Goal: Task Accomplishment & Management: Use online tool/utility

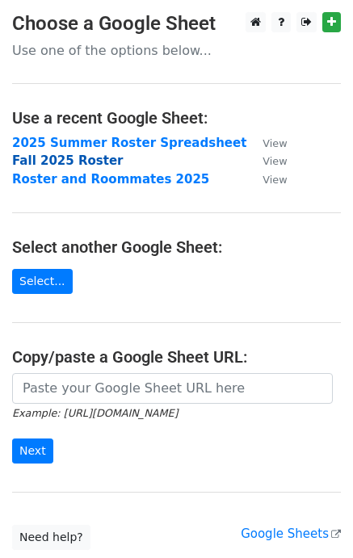
click at [39, 158] on strong "Fall 2025 Roster" at bounding box center [67, 160] width 111 height 15
click at [51, 159] on strong "Fall 2025 Roster" at bounding box center [67, 160] width 111 height 15
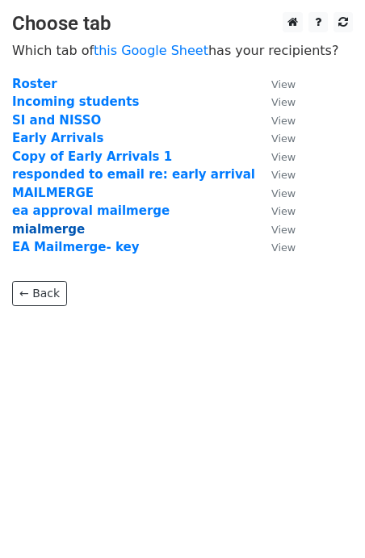
click at [65, 233] on strong "mialmerge" at bounding box center [48, 229] width 73 height 15
click at [48, 229] on strong "mialmerge" at bounding box center [48, 229] width 73 height 15
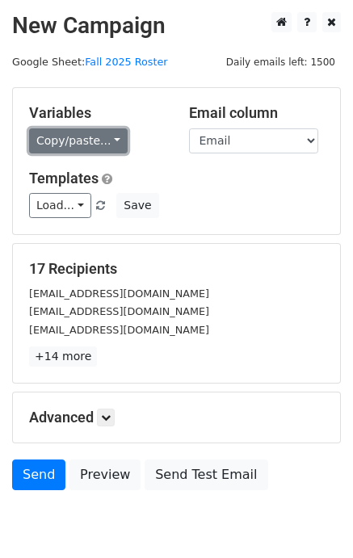
click at [87, 147] on link "Copy/paste..." at bounding box center [78, 140] width 99 height 25
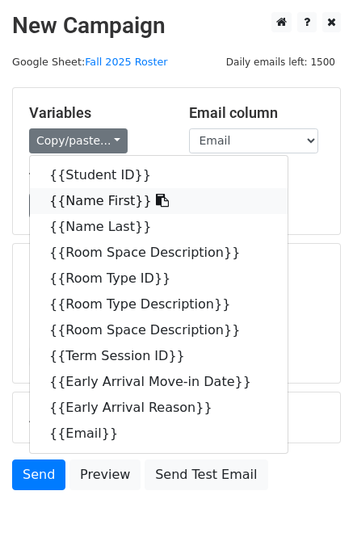
click at [94, 200] on link "{{Name First}}" at bounding box center [159, 201] width 258 height 26
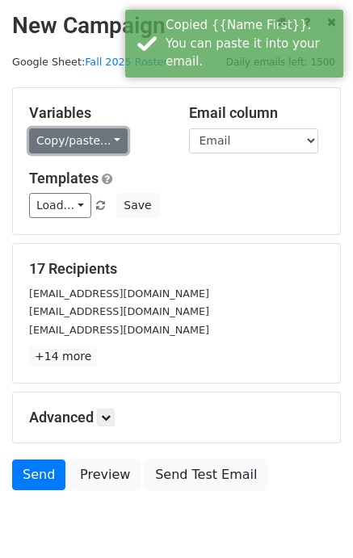
click at [102, 132] on link "Copy/paste..." at bounding box center [78, 140] width 99 height 25
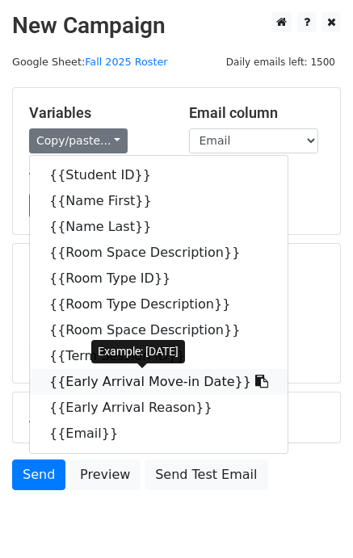
click at [108, 384] on link "{{Early Arrival Move-in Date}}" at bounding box center [159, 382] width 258 height 26
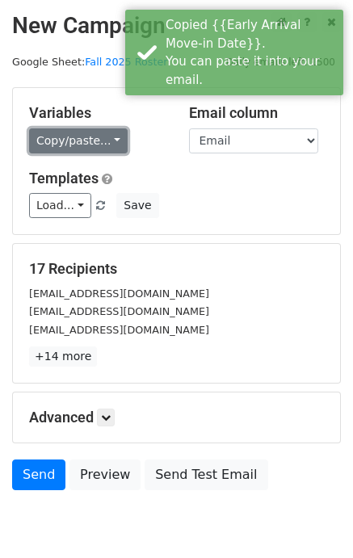
click at [95, 152] on link "Copy/paste..." at bounding box center [78, 140] width 99 height 25
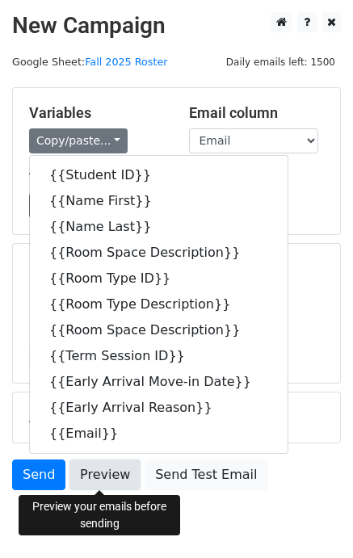
click at [107, 485] on link "Preview" at bounding box center [104, 475] width 71 height 31
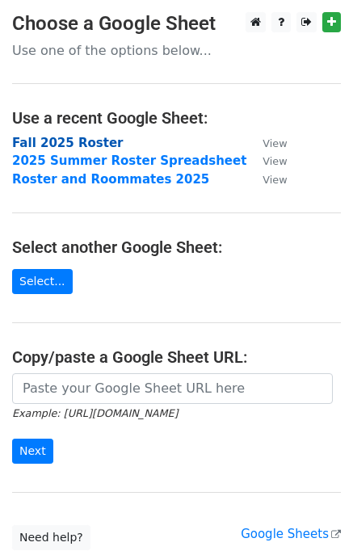
click at [78, 146] on strong "Fall 2025 Roster" at bounding box center [67, 143] width 111 height 15
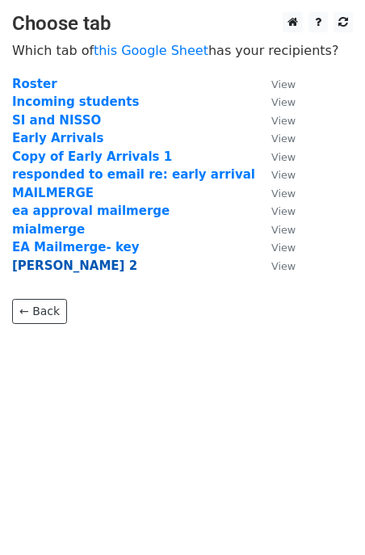
click at [48, 262] on strong "[PERSON_NAME] 2" at bounding box center [74, 265] width 125 height 15
click at [57, 267] on strong "[PERSON_NAME] 2" at bounding box center [74, 265] width 125 height 15
click at [61, 265] on strong "[PERSON_NAME] 2" at bounding box center [74, 265] width 125 height 15
click at [61, 266] on strong "[PERSON_NAME] 2" at bounding box center [74, 265] width 125 height 15
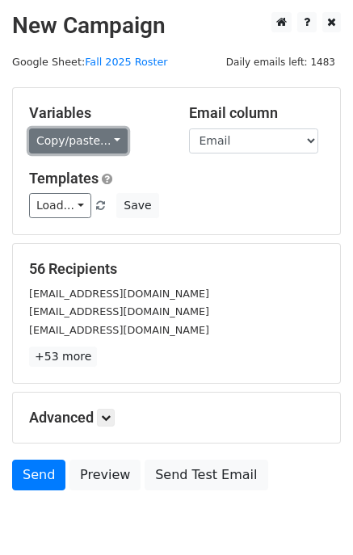
click at [94, 136] on link "Copy/paste..." at bounding box center [78, 140] width 99 height 25
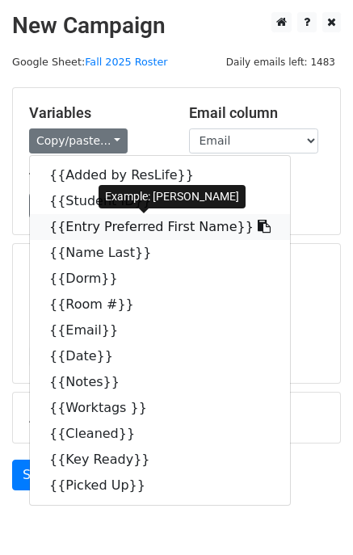
click at [98, 231] on link "{{Entry Preferred First Name}}" at bounding box center [160, 227] width 260 height 26
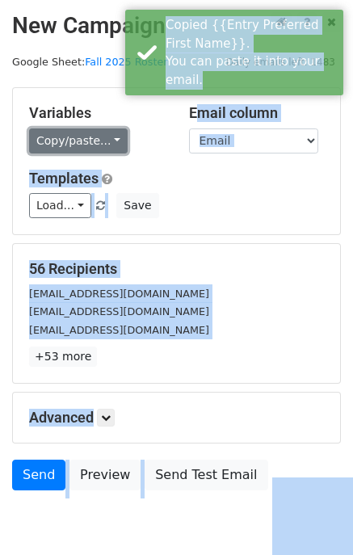
click at [94, 141] on link "Copy/paste..." at bounding box center [78, 140] width 99 height 25
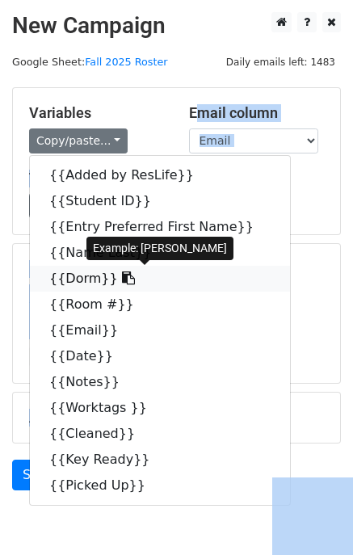
click at [78, 281] on link "{{Dorm}}" at bounding box center [160, 279] width 260 height 26
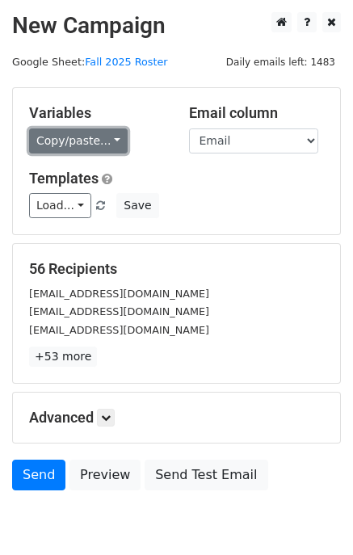
click at [94, 152] on link "Copy/paste..." at bounding box center [78, 140] width 99 height 25
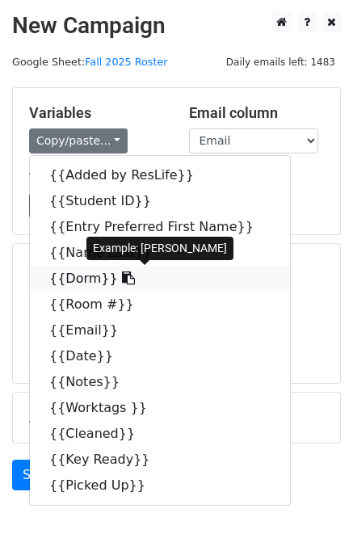
click at [73, 282] on link "{{Dorm}}" at bounding box center [160, 279] width 260 height 26
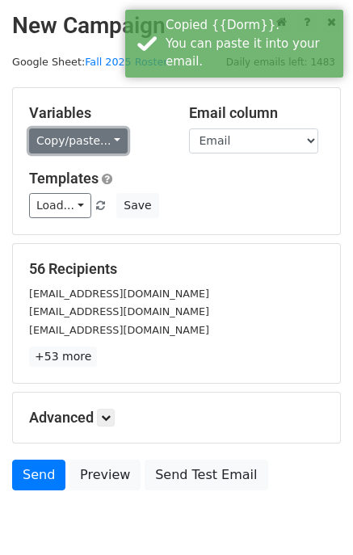
click at [86, 129] on link "Copy/paste..." at bounding box center [78, 140] width 99 height 25
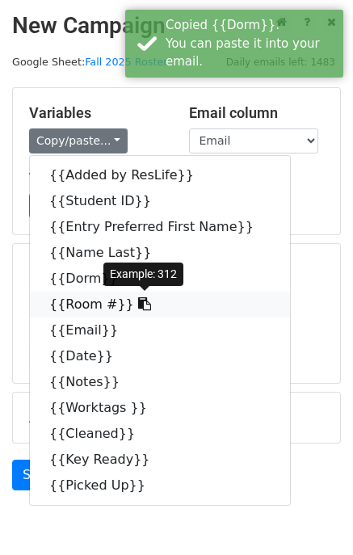
click at [80, 301] on link "{{Room #}}" at bounding box center [160, 305] width 260 height 26
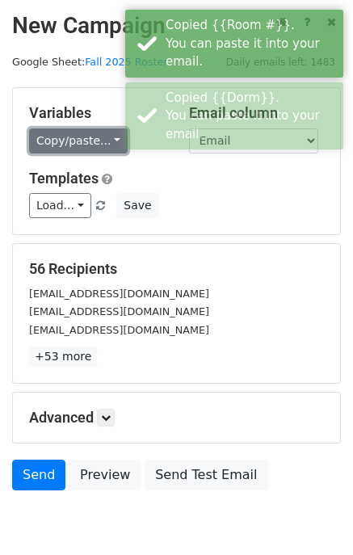
click at [94, 144] on link "Copy/paste..." at bounding box center [78, 140] width 99 height 25
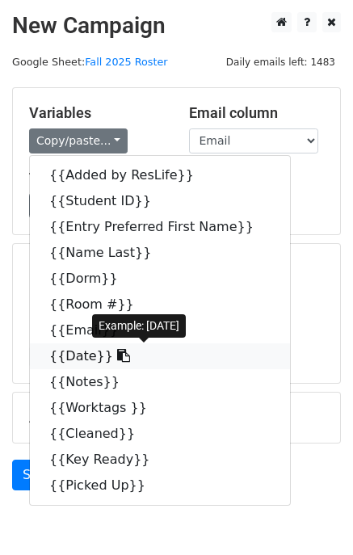
drag, startPoint x: 70, startPoint y: 360, endPoint x: 31, endPoint y: 347, distance: 41.6
click at [70, 360] on link "{{Date}}" at bounding box center [160, 356] width 260 height 26
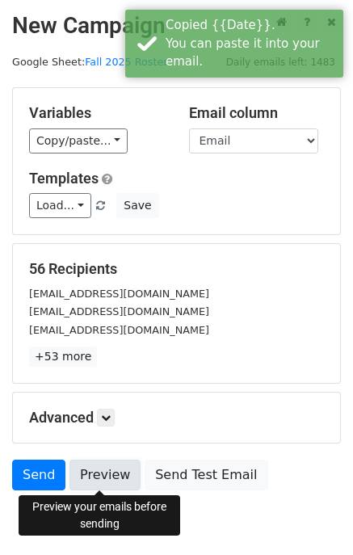
click at [110, 481] on link "Preview" at bounding box center [104, 475] width 71 height 31
